Goal: Find specific page/section: Find specific page/section

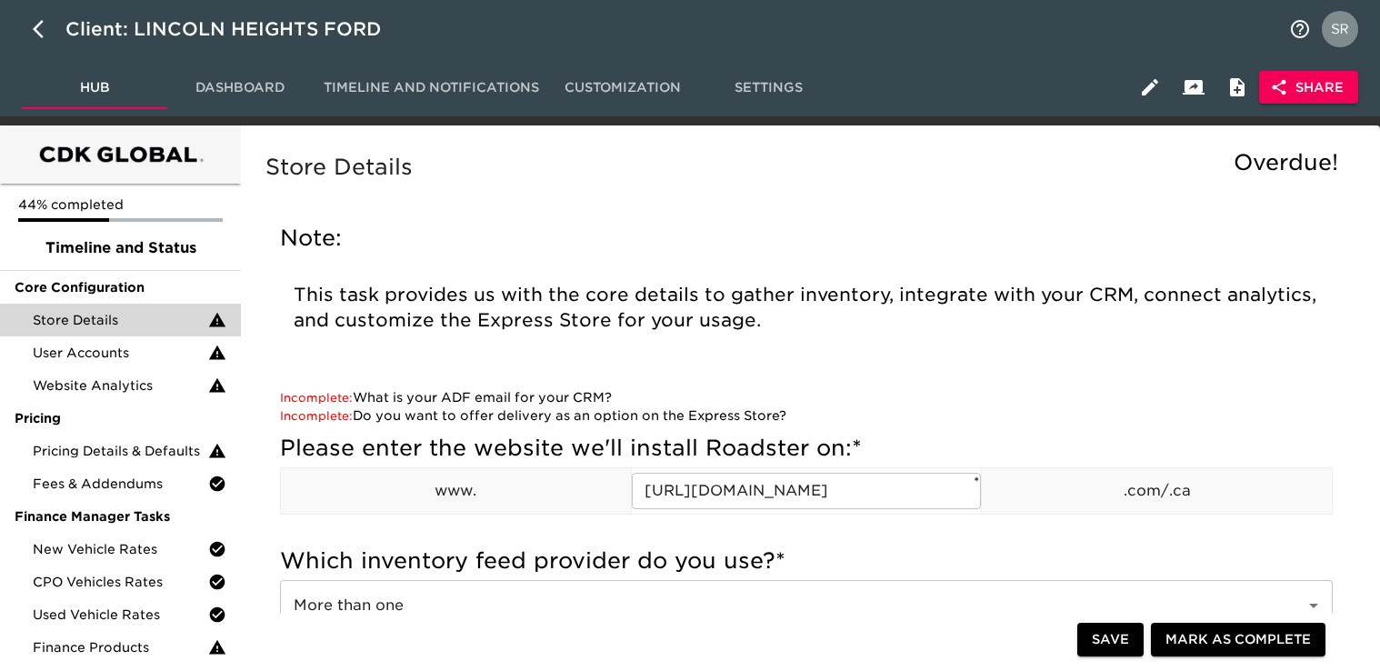
scroll to position [312, 0]
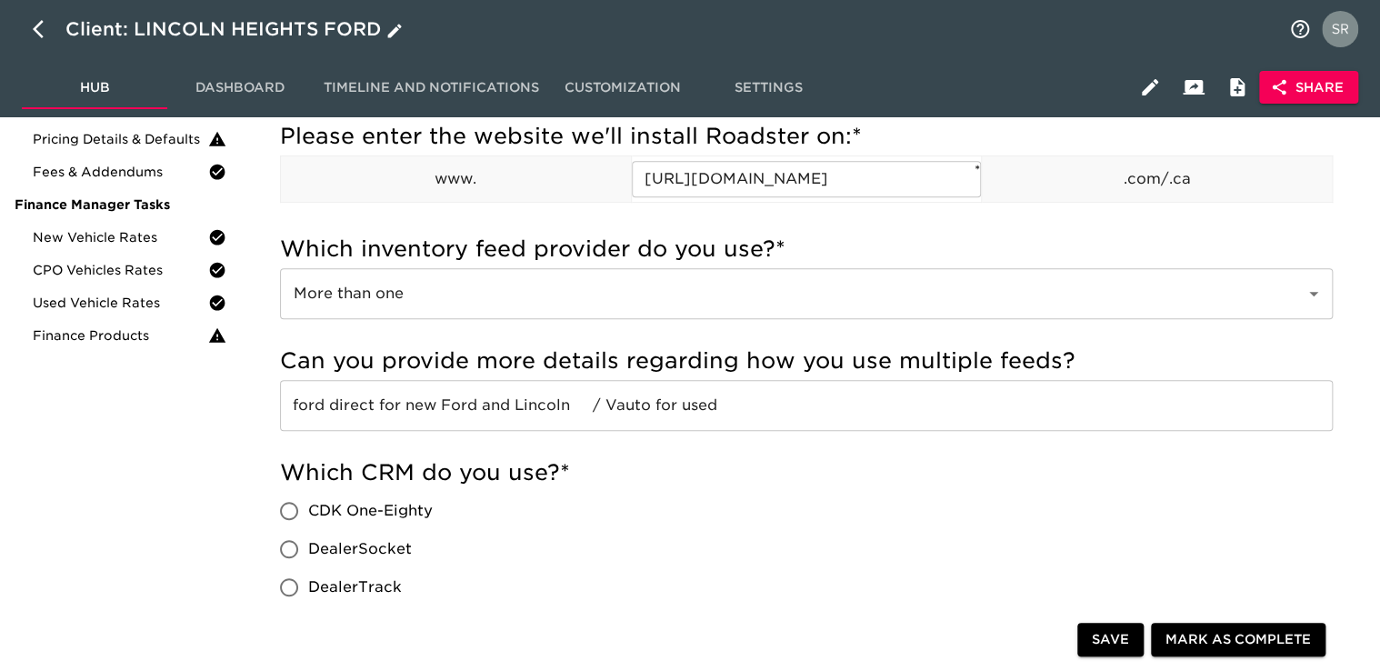
click at [40, 24] on icon "button" at bounding box center [38, 29] width 11 height 18
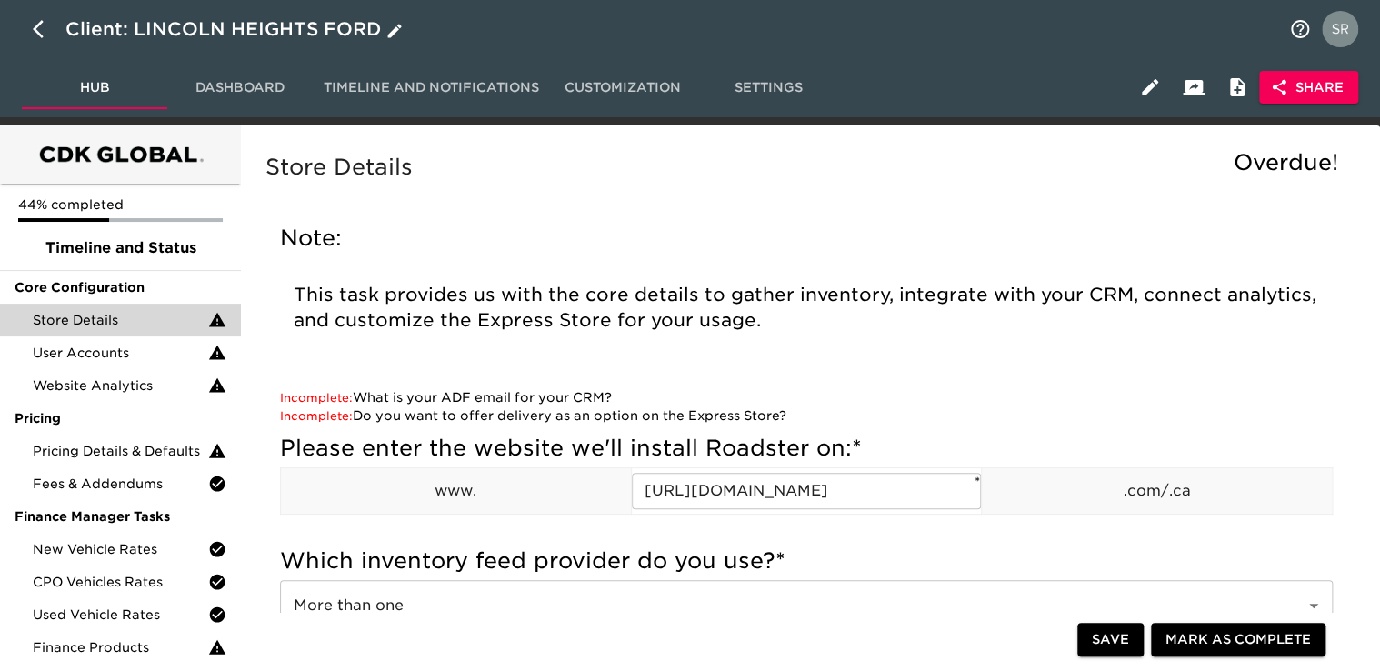
select select "10"
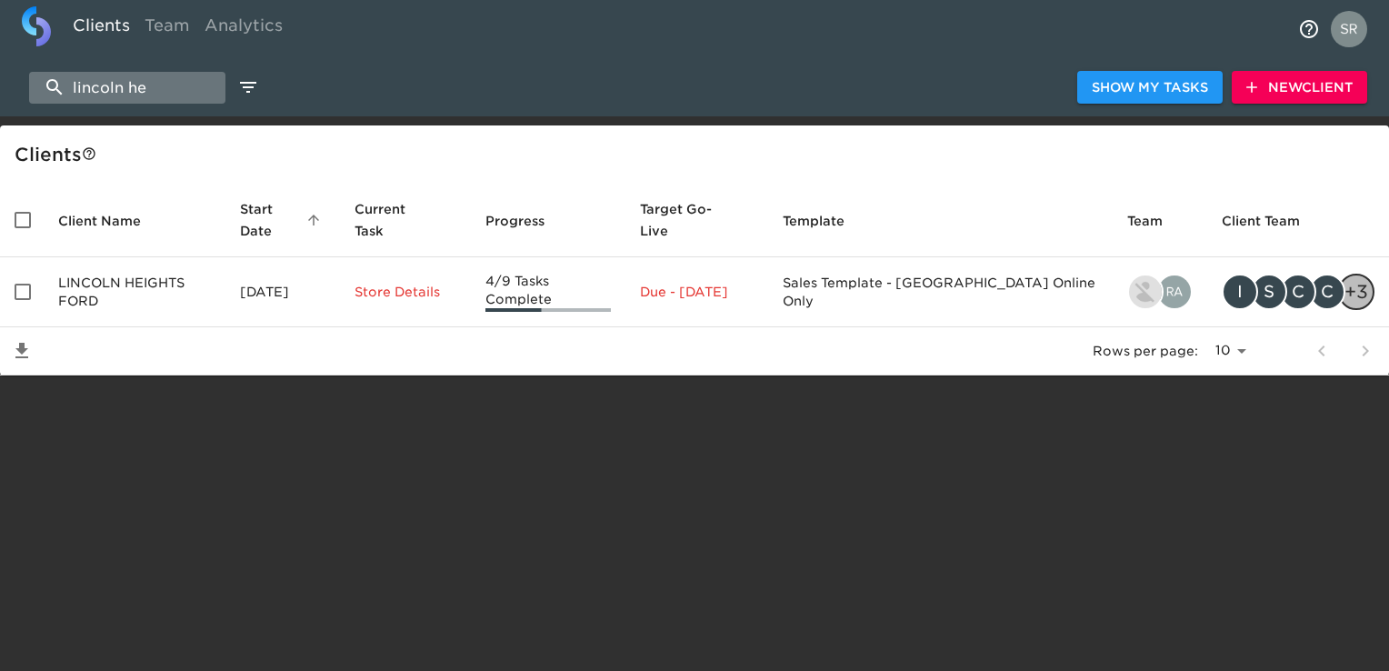
click at [148, 86] on input "lincoln he" at bounding box center [127, 88] width 196 height 32
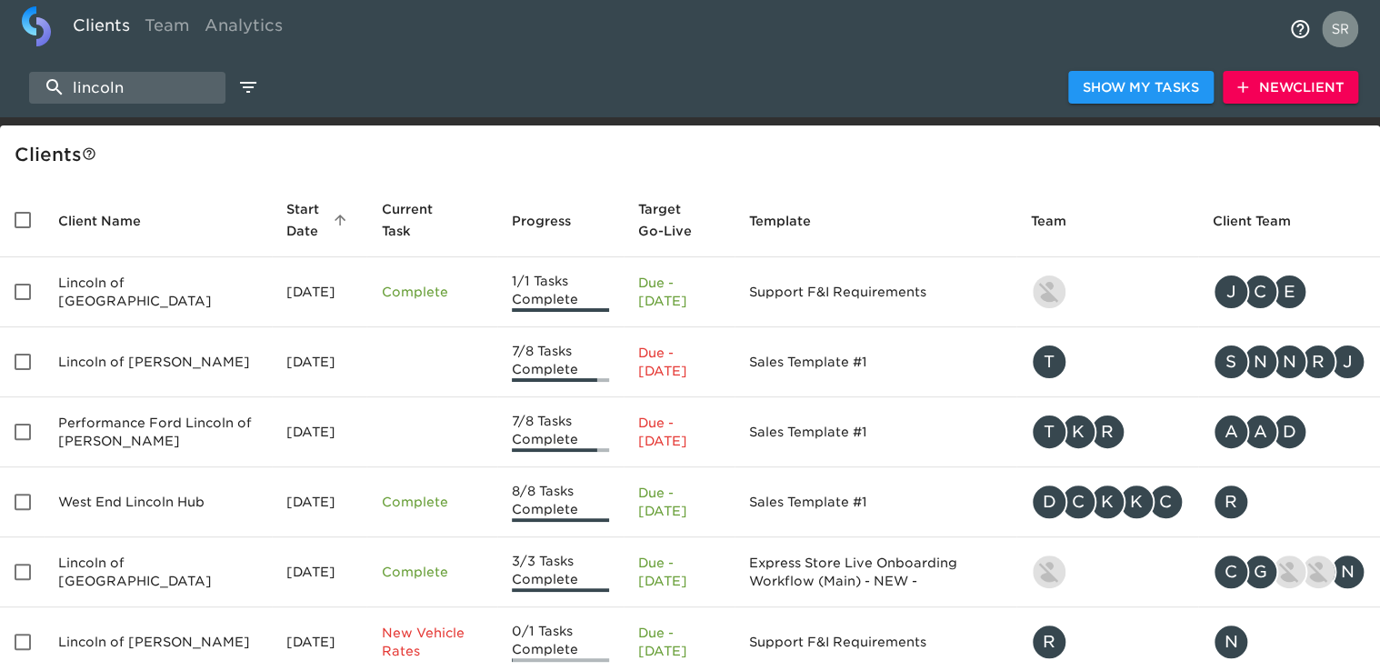
click at [156, 111] on div "lincoln Show My Tasks New Client" at bounding box center [690, 87] width 1380 height 58
click at [153, 95] on input "lincoln" at bounding box center [127, 88] width 196 height 32
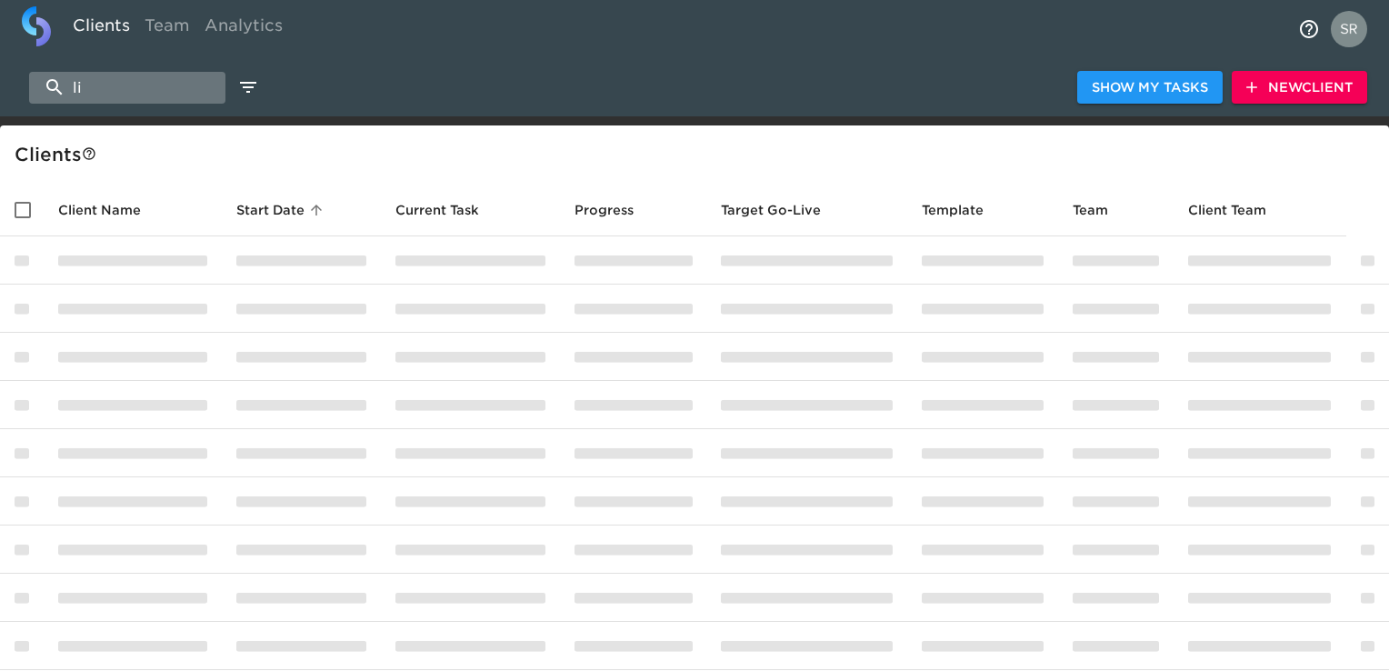
type input "l"
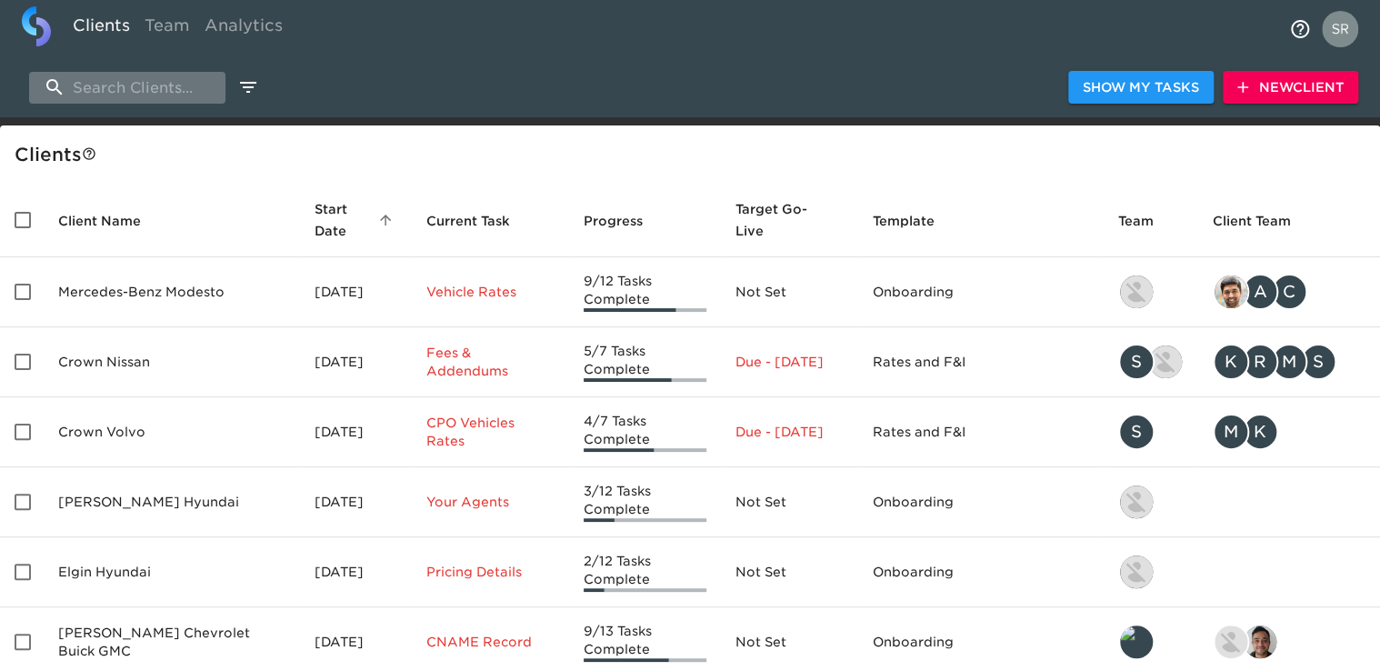
click at [167, 75] on input "search" at bounding box center [127, 88] width 196 height 32
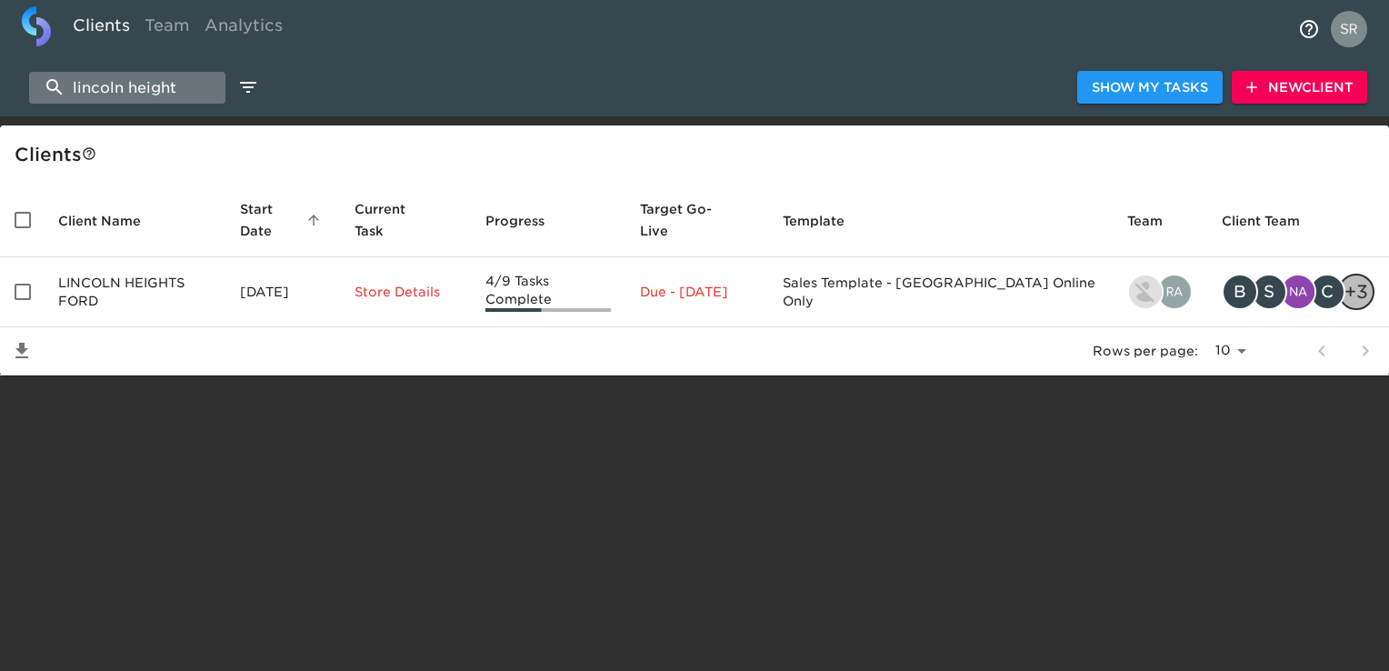
click at [149, 83] on input "lincoln height" at bounding box center [127, 88] width 196 height 32
type input "lincoln height"
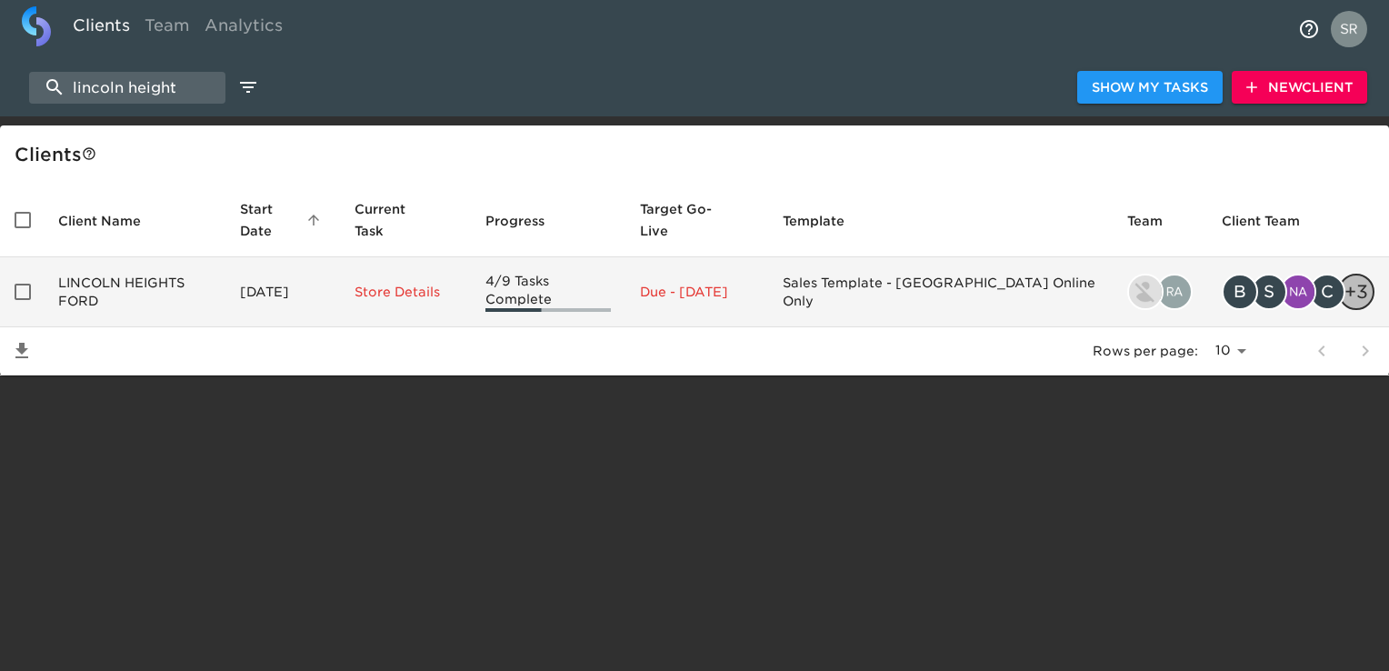
click at [103, 270] on td "LINCOLN HEIGHTS FORD" at bounding box center [135, 292] width 182 height 70
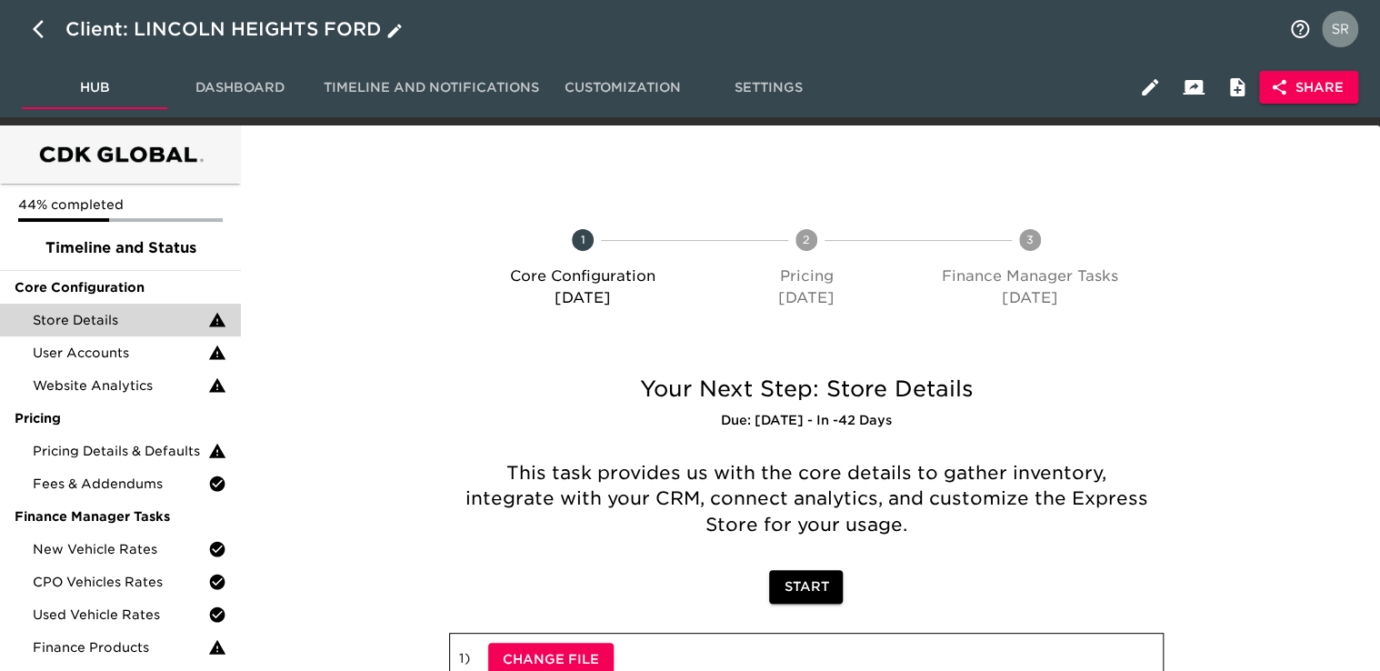
click at [42, 27] on icon "button" at bounding box center [44, 29] width 22 height 22
select select "10"
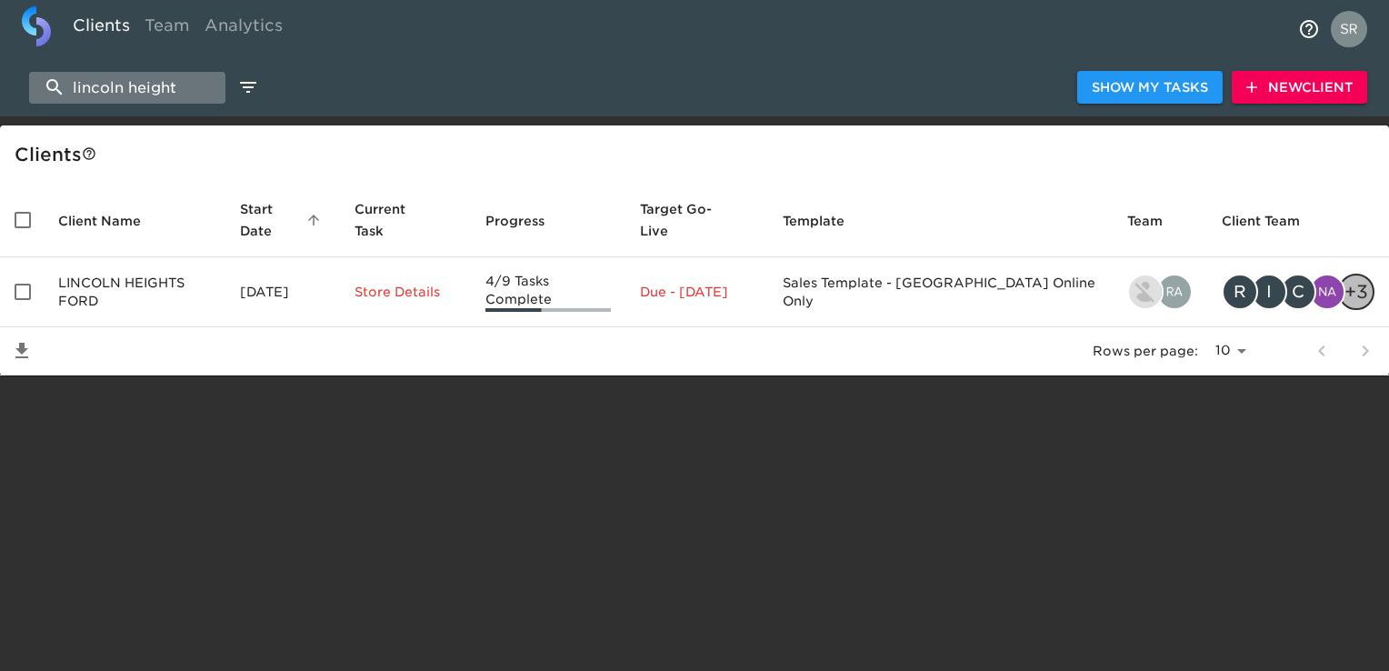
click at [198, 89] on input "lincoln height" at bounding box center [127, 88] width 196 height 32
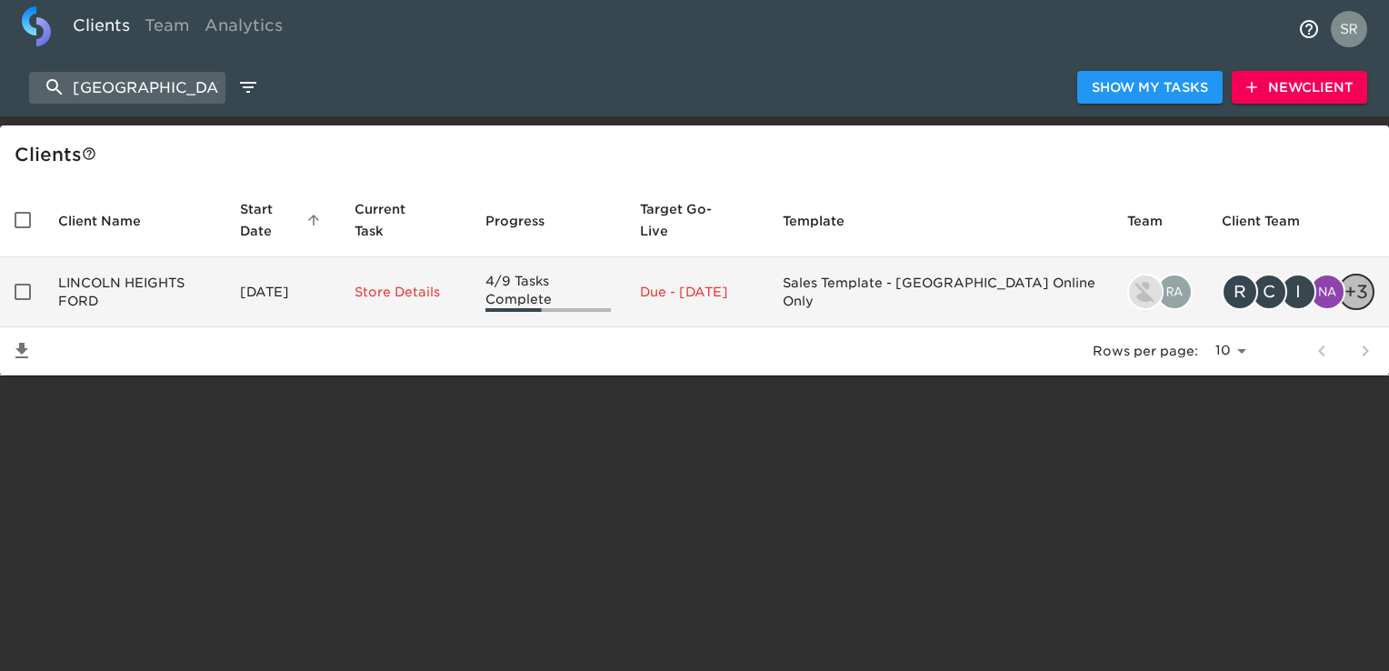
type input "[GEOGRAPHIC_DATA]"
click at [199, 260] on td "LINCOLN HEIGHTS FORD" at bounding box center [135, 292] width 182 height 70
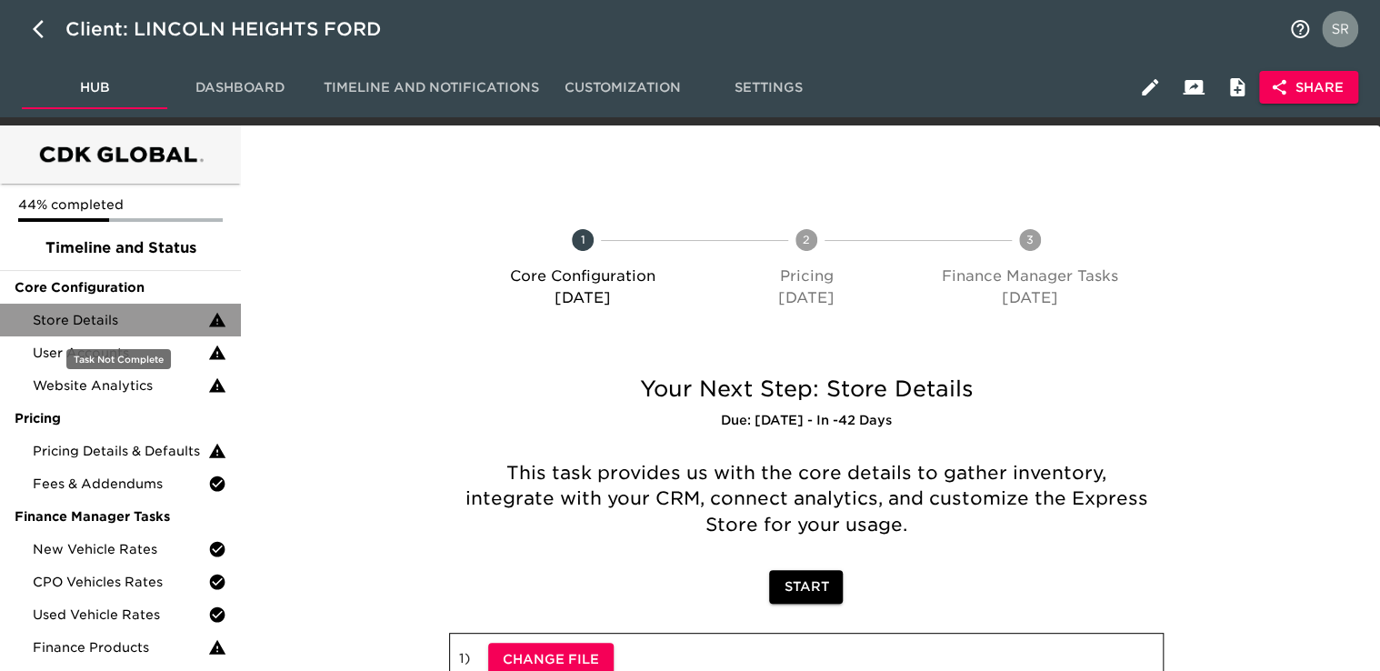
click at [110, 330] on div "Store Details" at bounding box center [120, 320] width 241 height 33
